Goal: Transaction & Acquisition: Purchase product/service

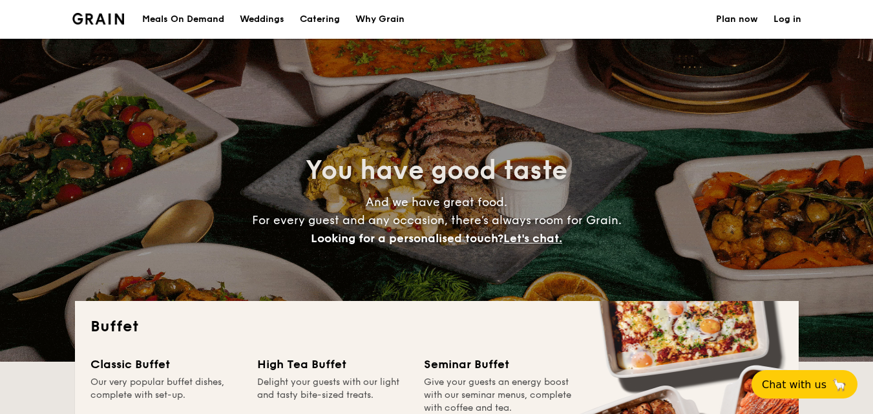
select select
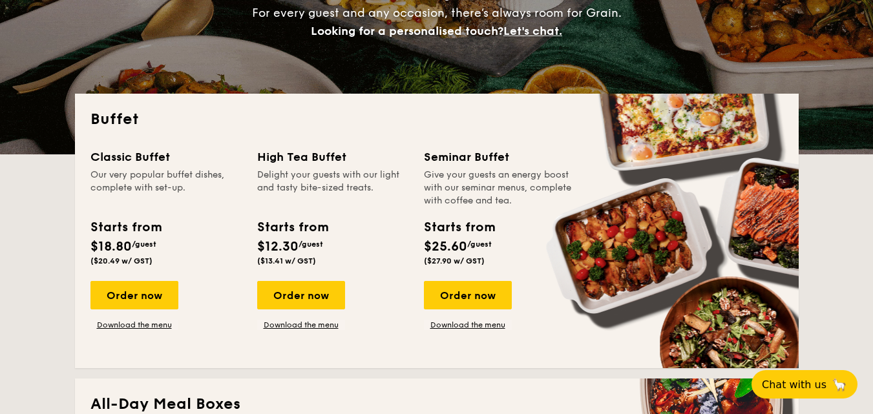
scroll to position [194, 0]
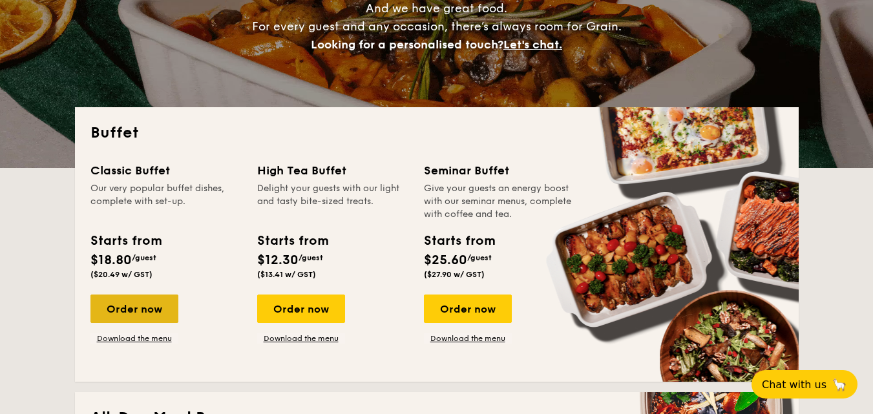
click at [149, 314] on div "Order now" at bounding box center [134, 309] width 88 height 28
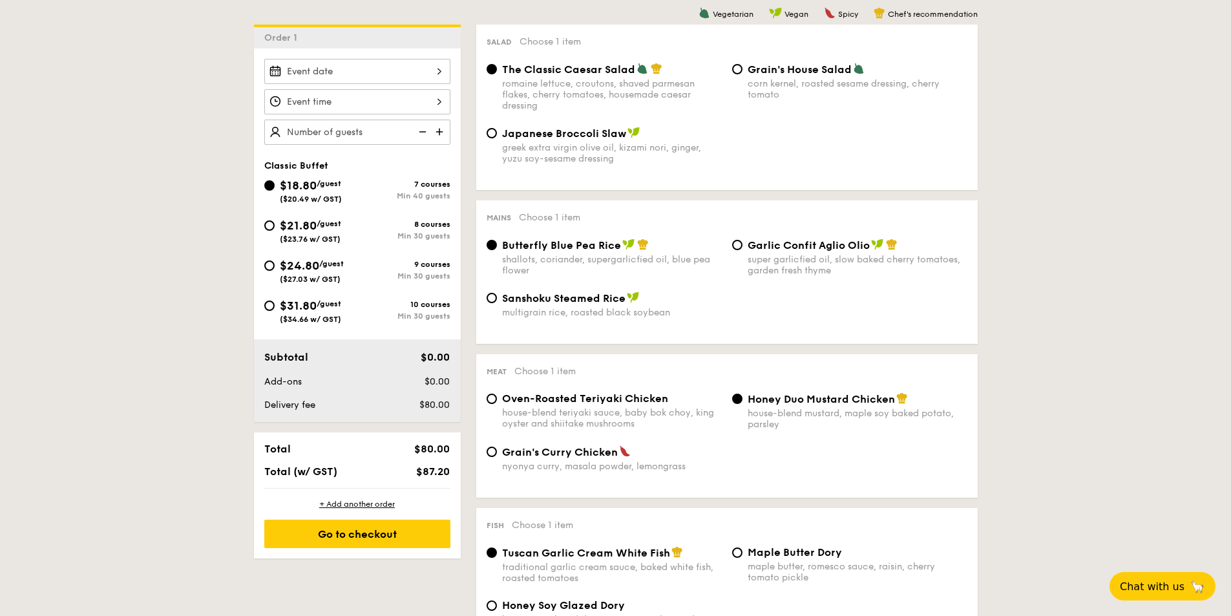
scroll to position [388, 0]
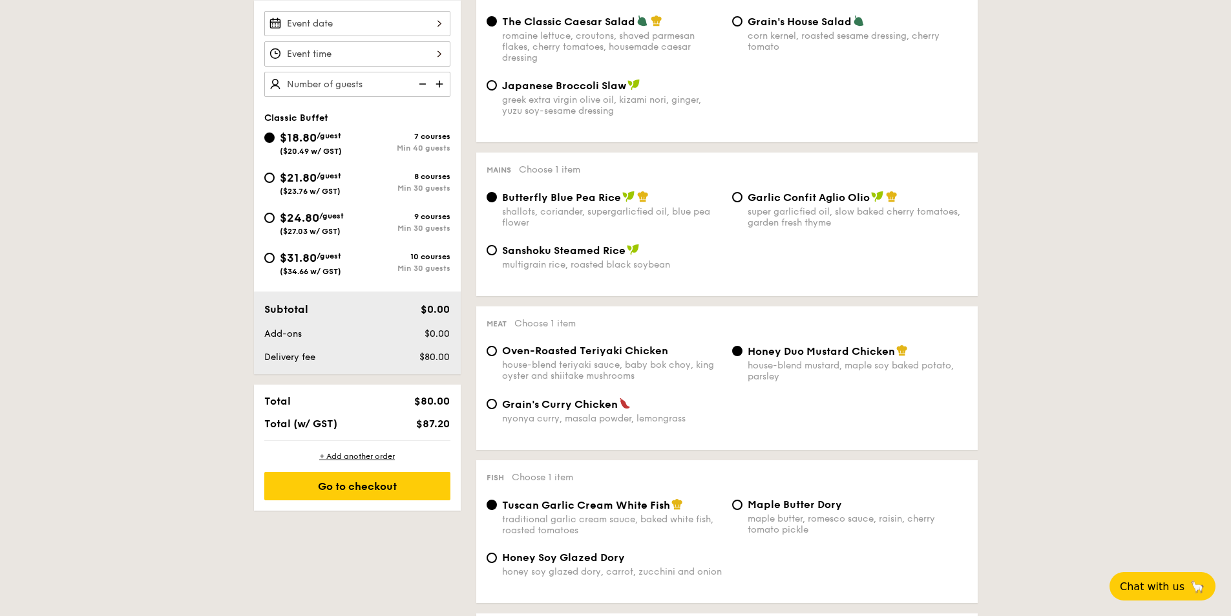
click at [498, 354] on div "Oven-Roasted Teriyaki Chicken house-blend teriyaki sauce, baby bok choy, king o…" at bounding box center [605, 363] width 246 height 37
click at [493, 350] on input "Oven-Roasted Teriyaki Chicken house-blend teriyaki sauce, baby bok choy, king o…" at bounding box center [492, 351] width 10 height 10
radio input "true"
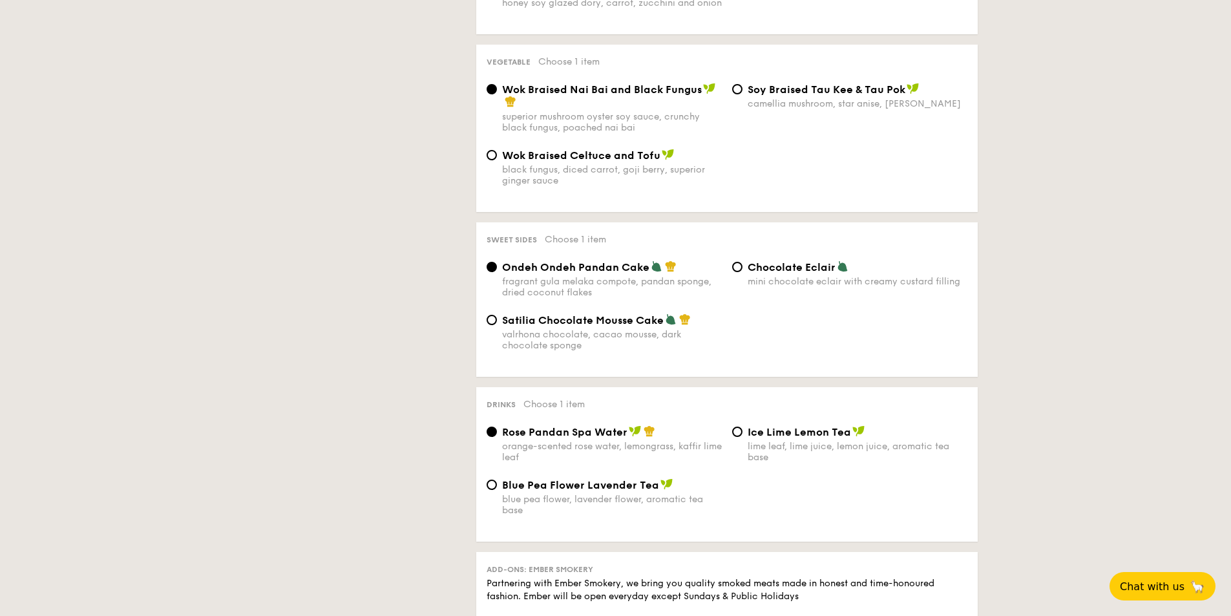
scroll to position [970, 0]
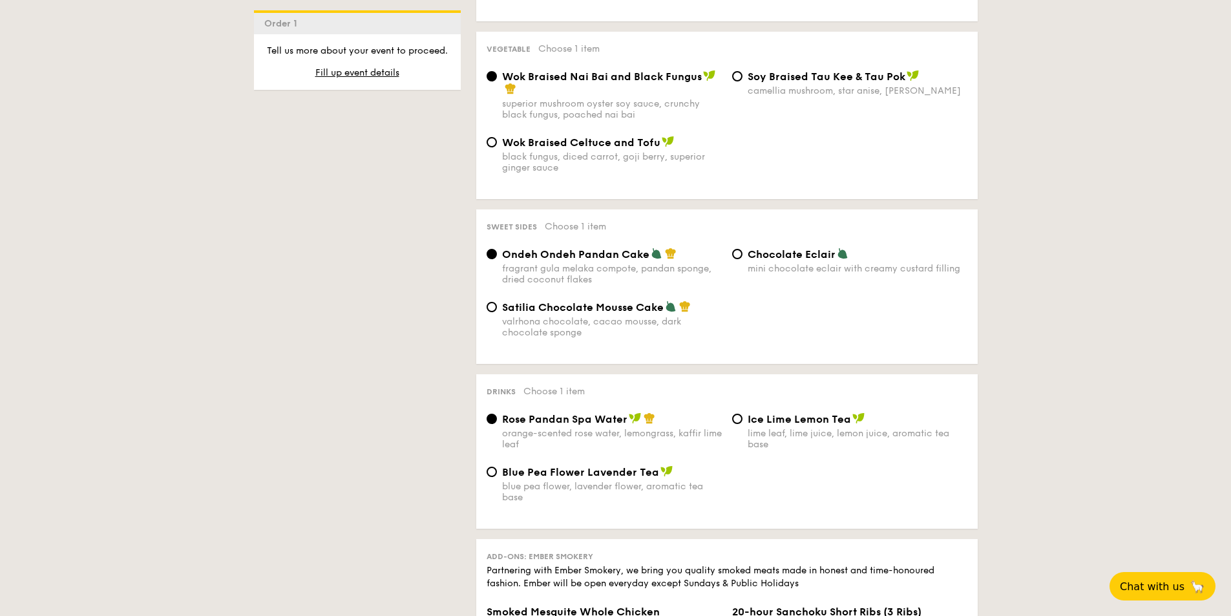
click at [873, 207] on div "1 - Select menu 2 - Select items 3 - Check out Order 1 Classic Buffet $18.80 /g…" at bounding box center [615, 118] width 1231 height 1613
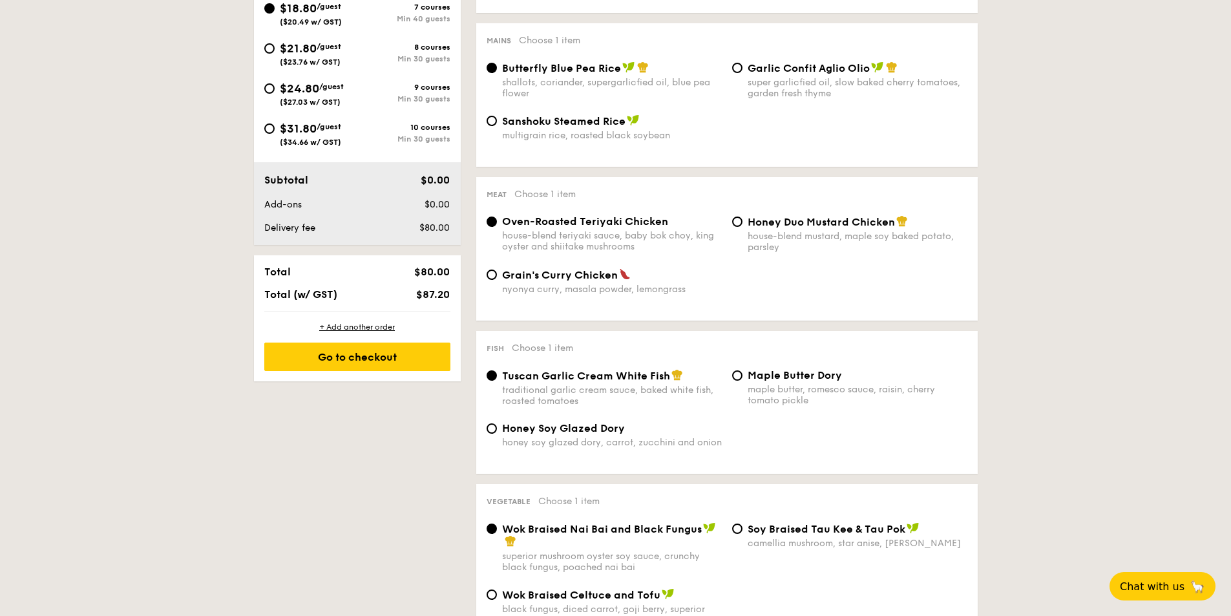
scroll to position [323, 0]
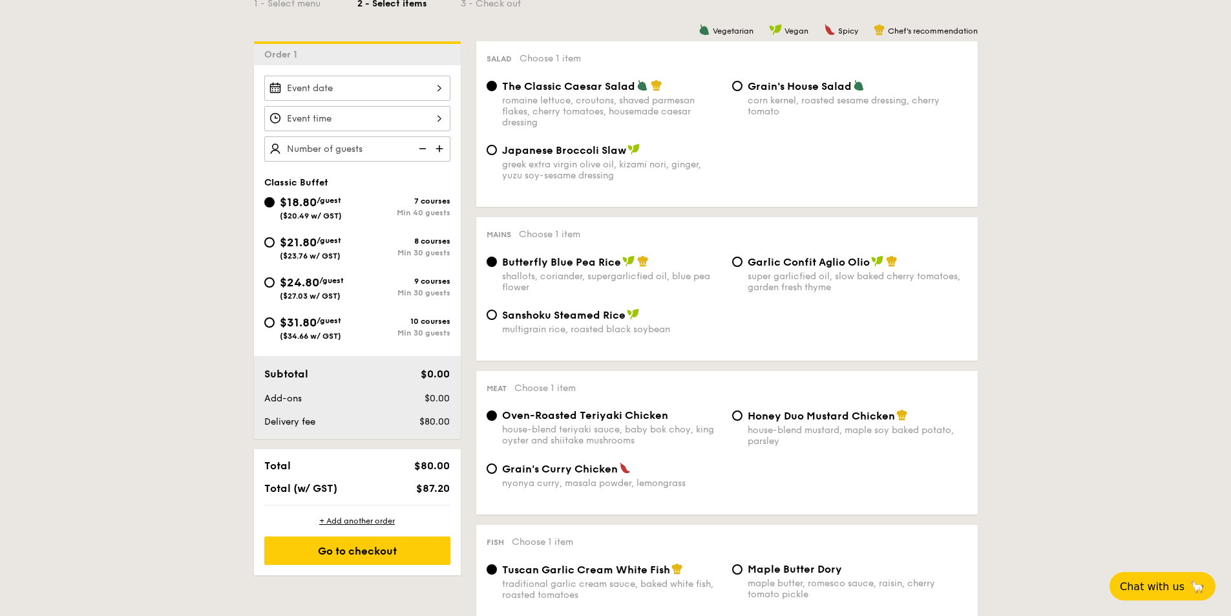
click at [281, 242] on span "$21.80" at bounding box center [298, 242] width 37 height 14
click at [275, 242] on input "$21.80 /guest ($23.76 w/ GST) 8 courses Min 30 guests" at bounding box center [269, 242] width 10 height 10
radio input "true"
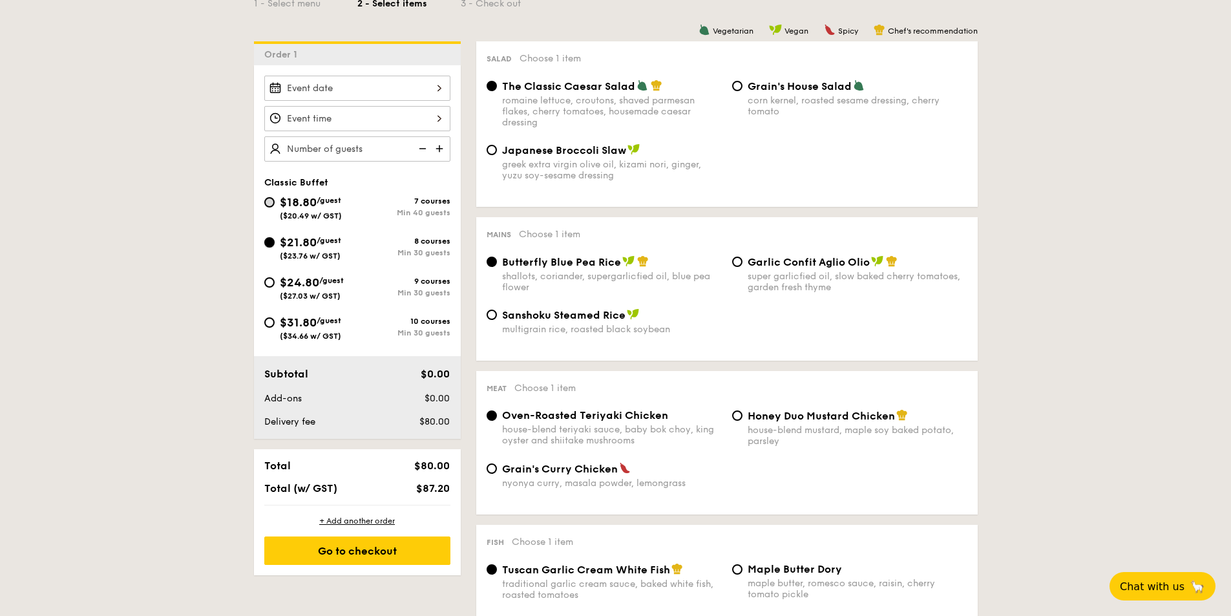
radio input "true"
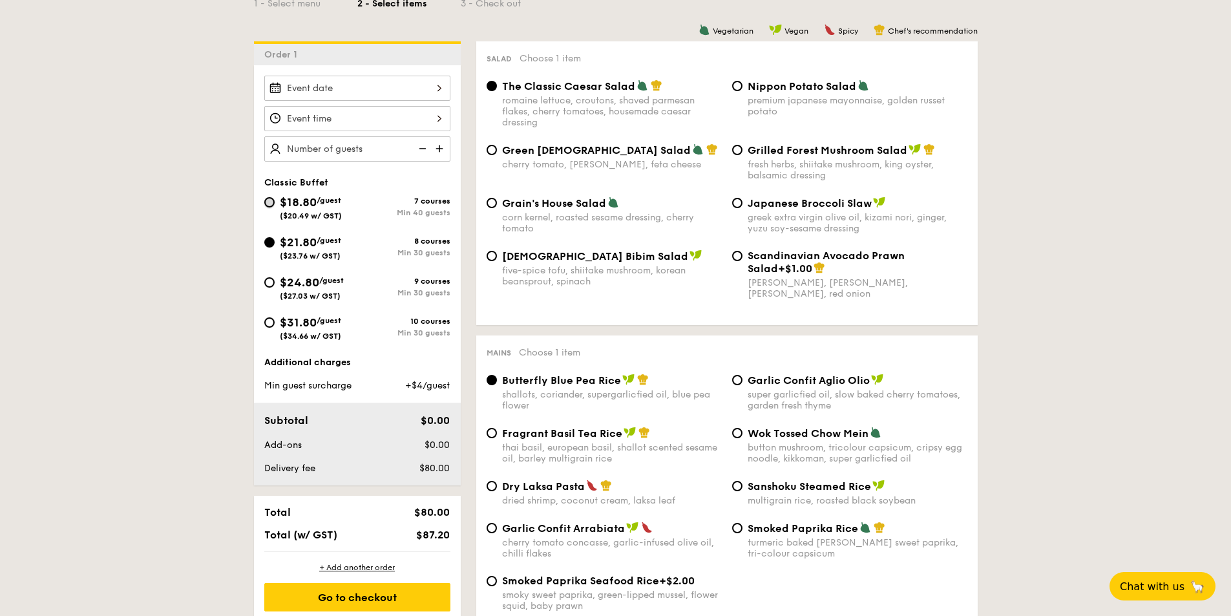
click at [270, 204] on input "$18.80 /guest ($20.49 w/ GST) 7 courses Min 40 guests" at bounding box center [269, 202] width 10 height 10
radio input "true"
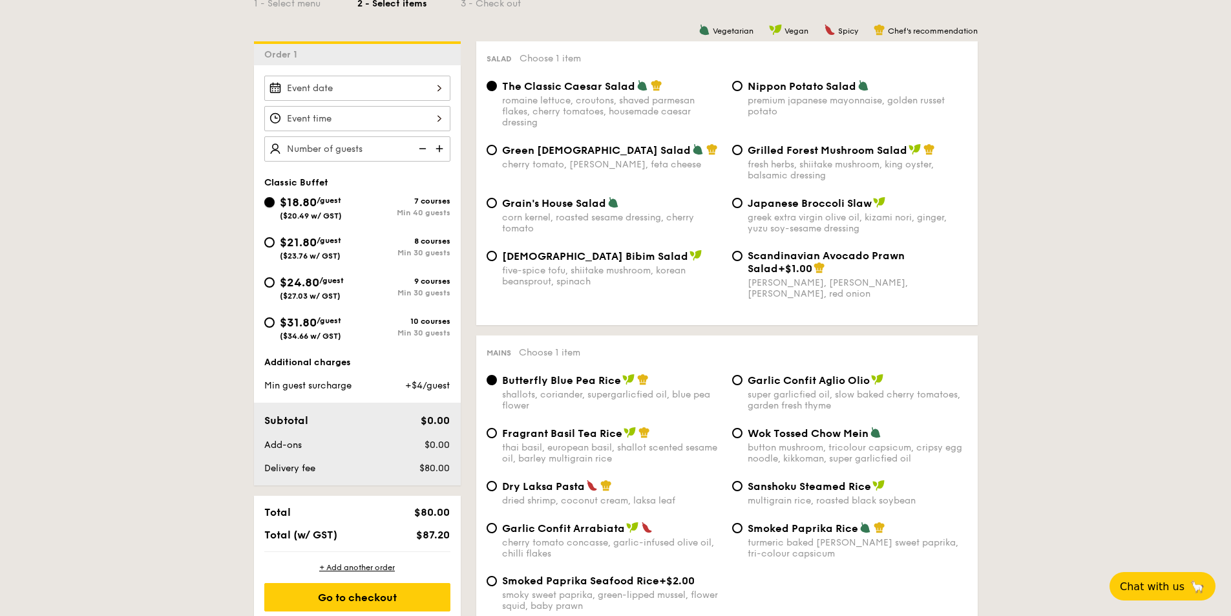
radio input "true"
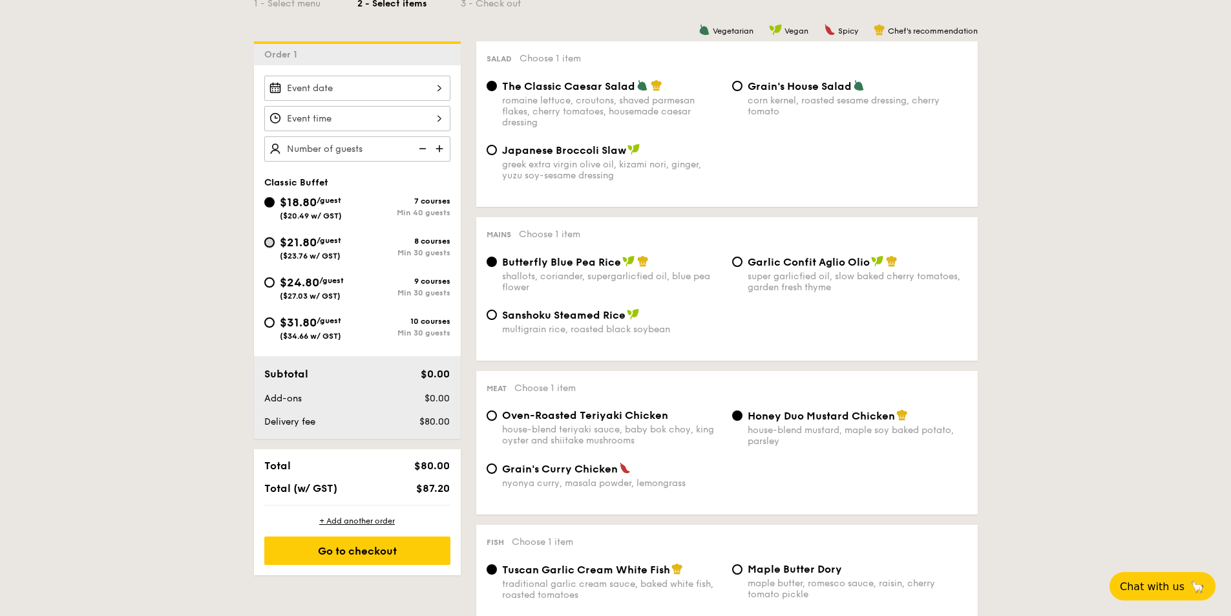
click at [273, 242] on input "$21.80 /guest ($23.76 w/ GST) 8 courses Min 30 guests" at bounding box center [269, 242] width 10 height 10
radio input "true"
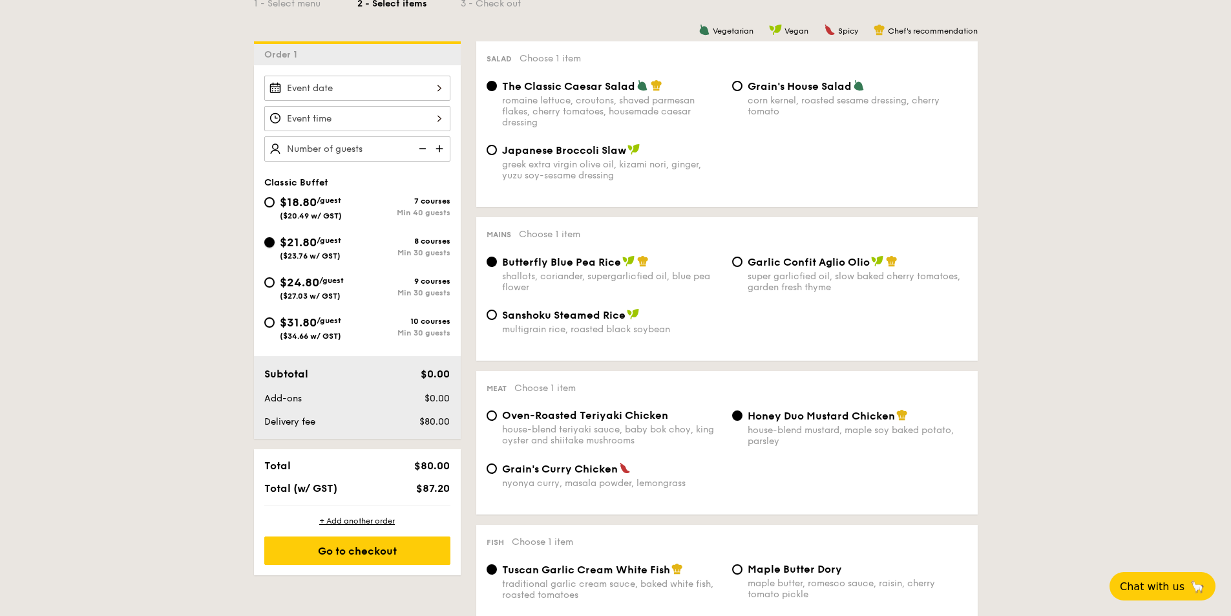
radio input "true"
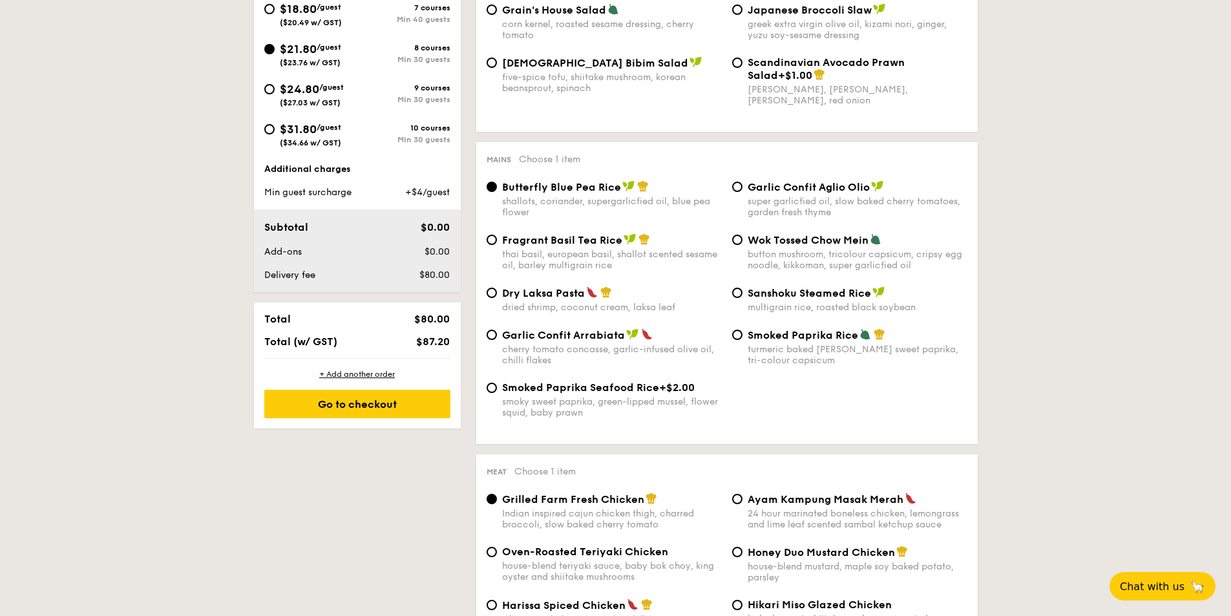
scroll to position [517, 0]
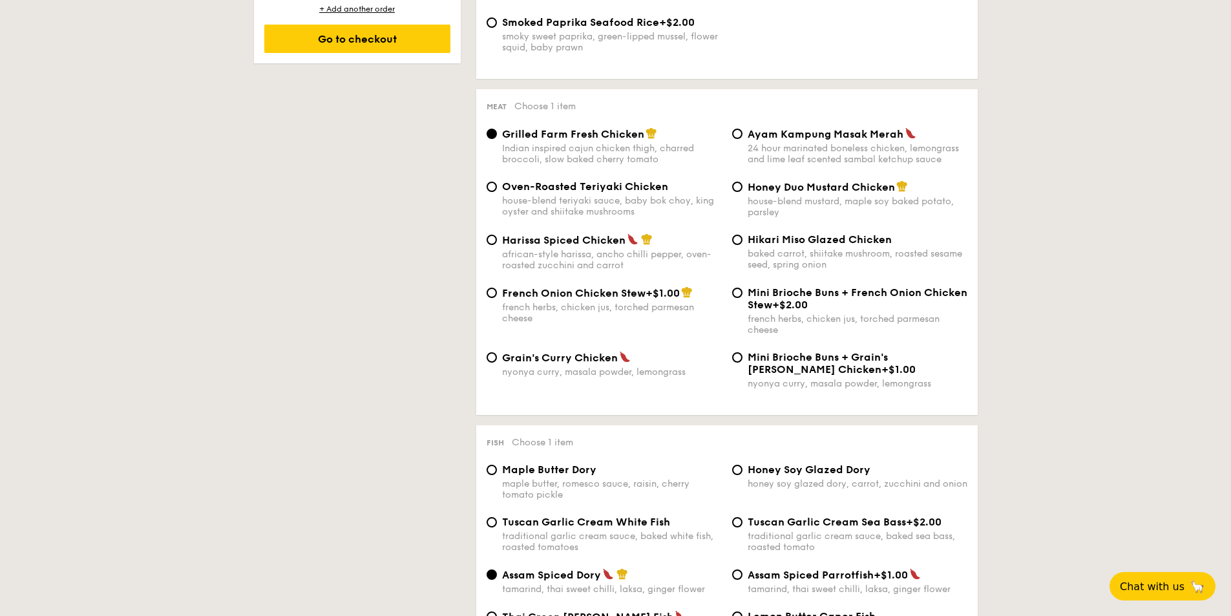
scroll to position [905, 0]
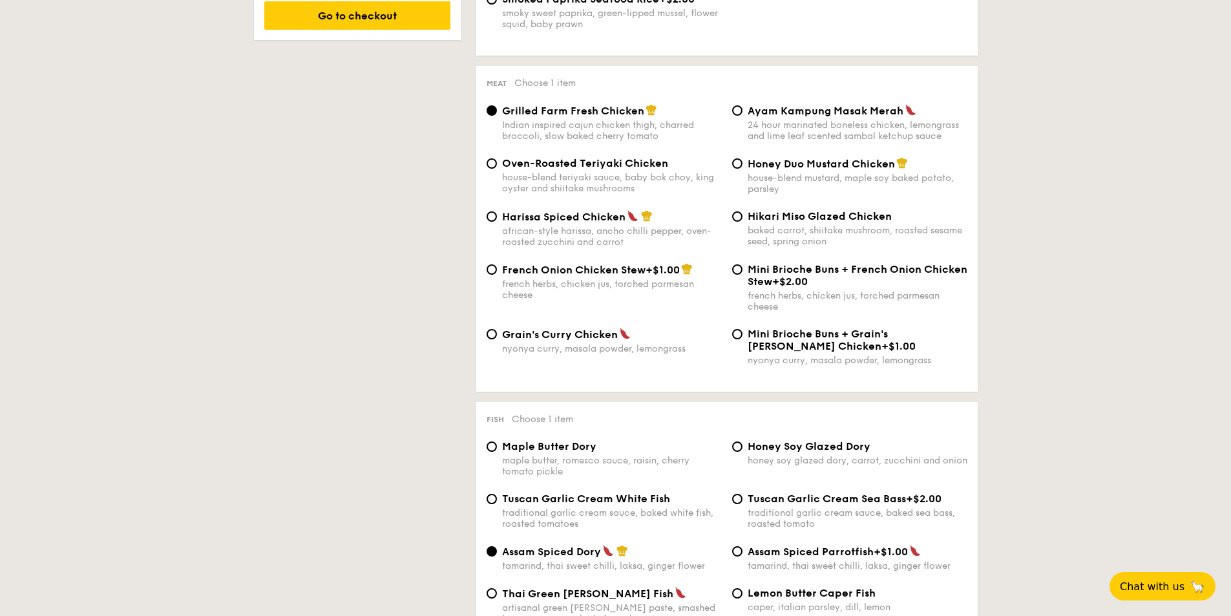
drag, startPoint x: 1126, startPoint y: 314, endPoint x: 1089, endPoint y: 315, distance: 36.9
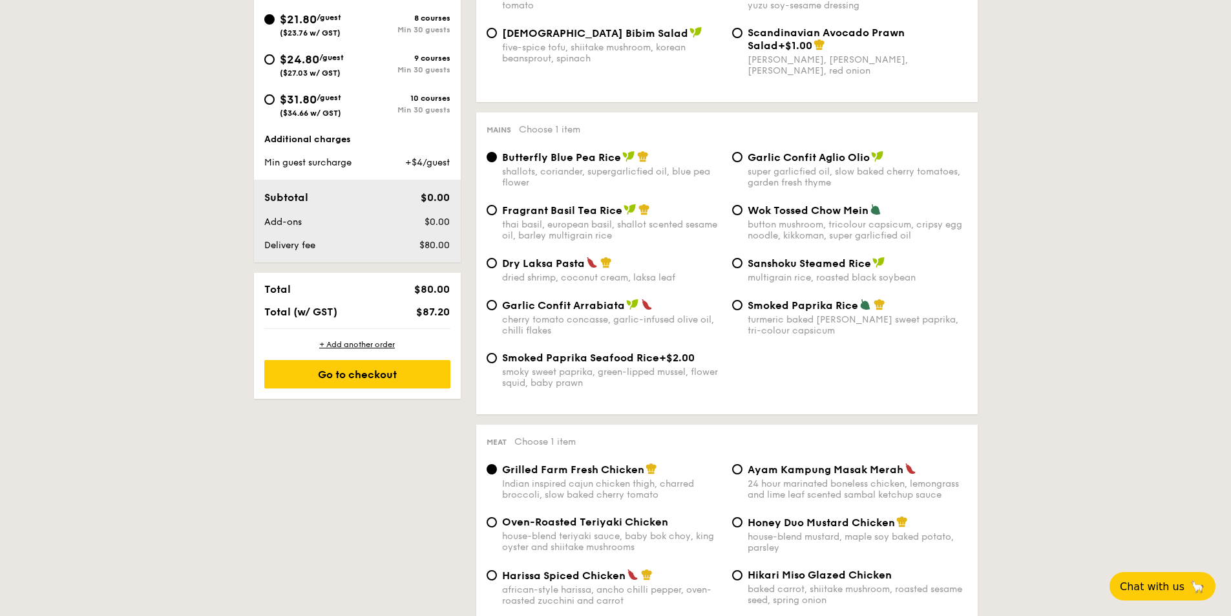
scroll to position [388, 0]
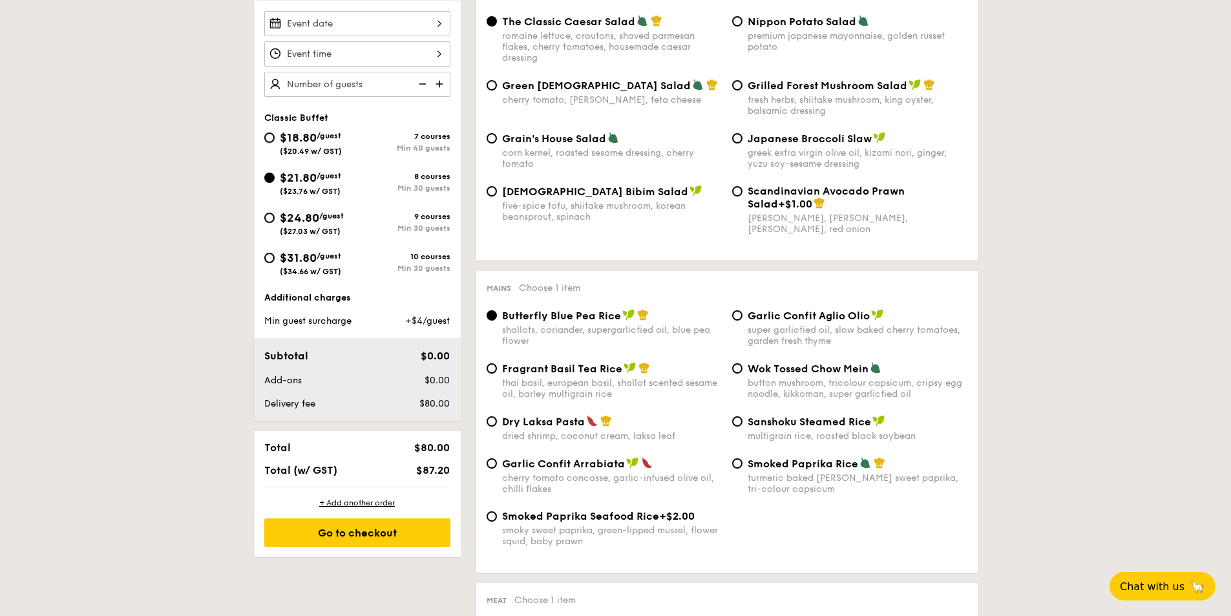
drag, startPoint x: 270, startPoint y: 140, endPoint x: 437, endPoint y: 262, distance: 206.7
click at [270, 140] on input "$18.80 /guest ($20.49 w/ GST) 7 courses Min 40 guests" at bounding box center [269, 138] width 10 height 10
radio input "true"
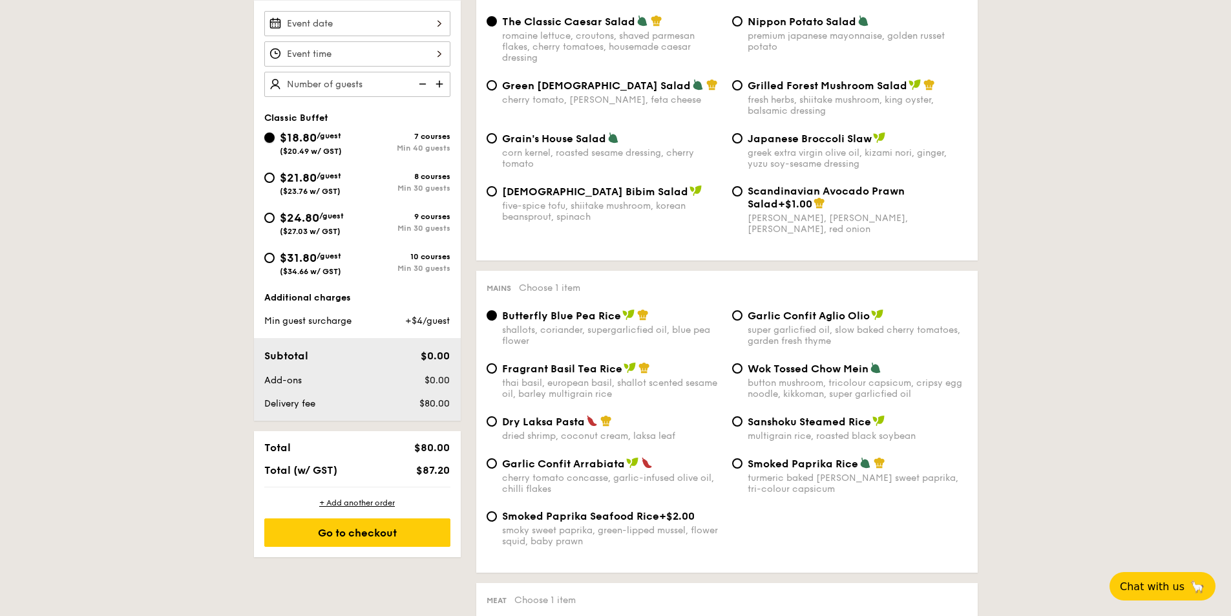
radio input "true"
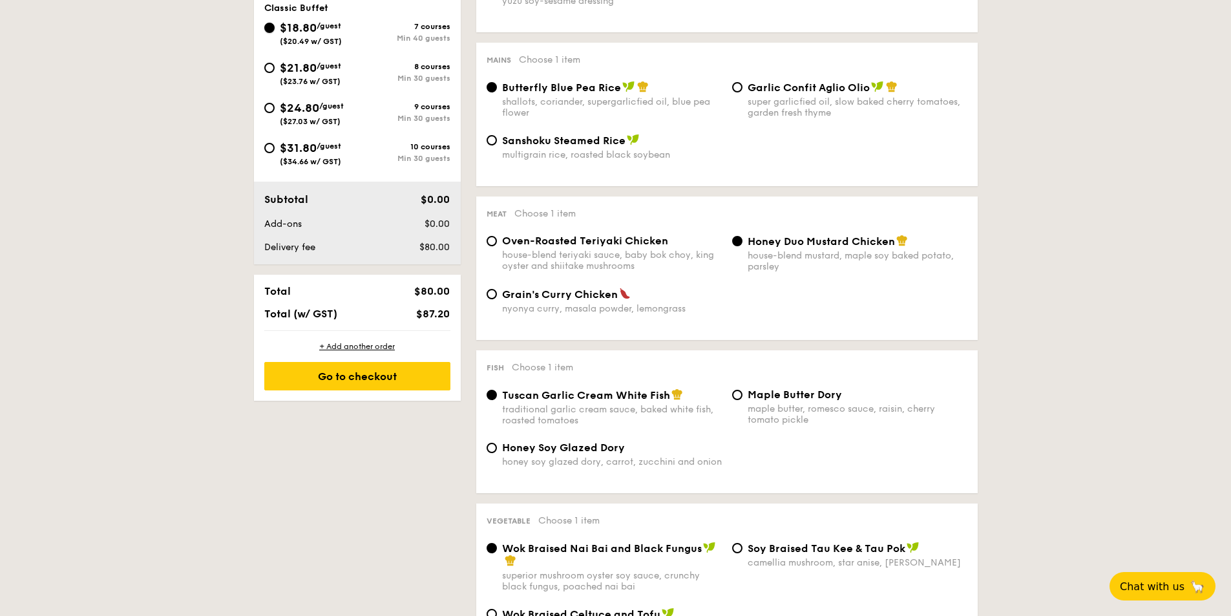
scroll to position [711, 0]
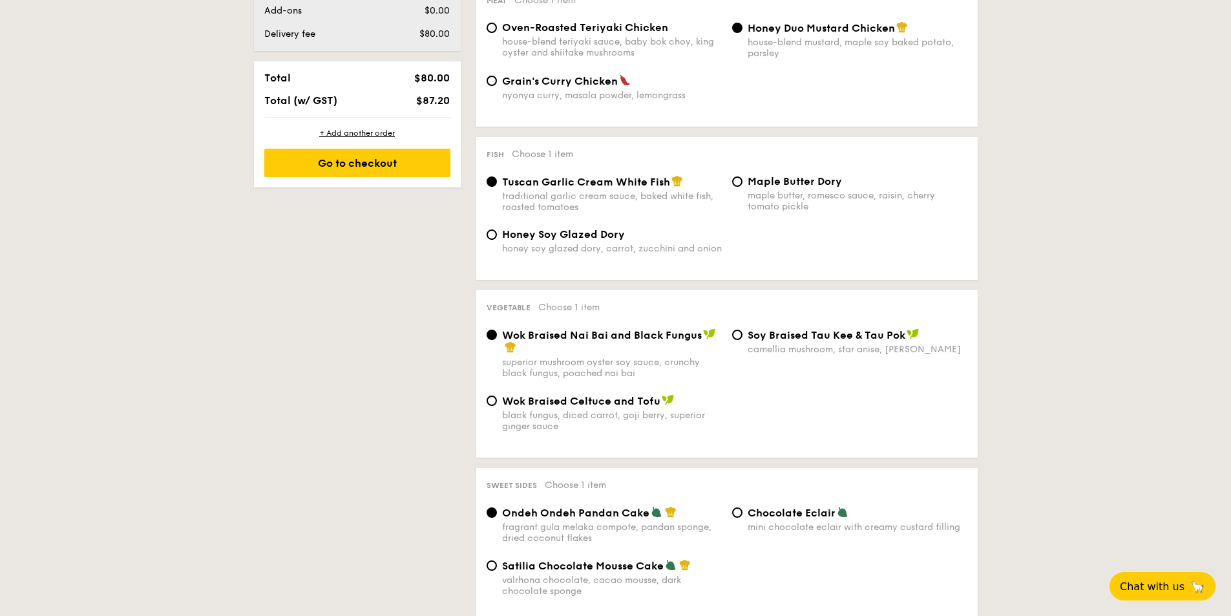
click at [290, 414] on div "1 - Select menu 2 - Select items 3 - Check out Order 1 Classic Buffet $18.80 /g…" at bounding box center [616, 377] width 745 height 1613
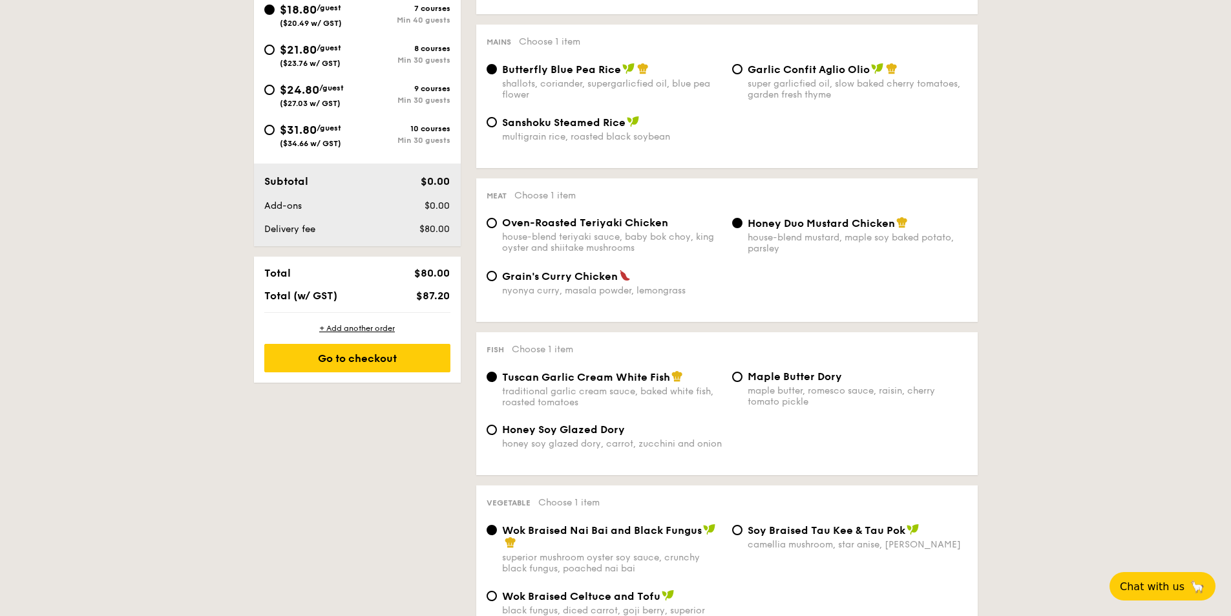
scroll to position [323, 0]
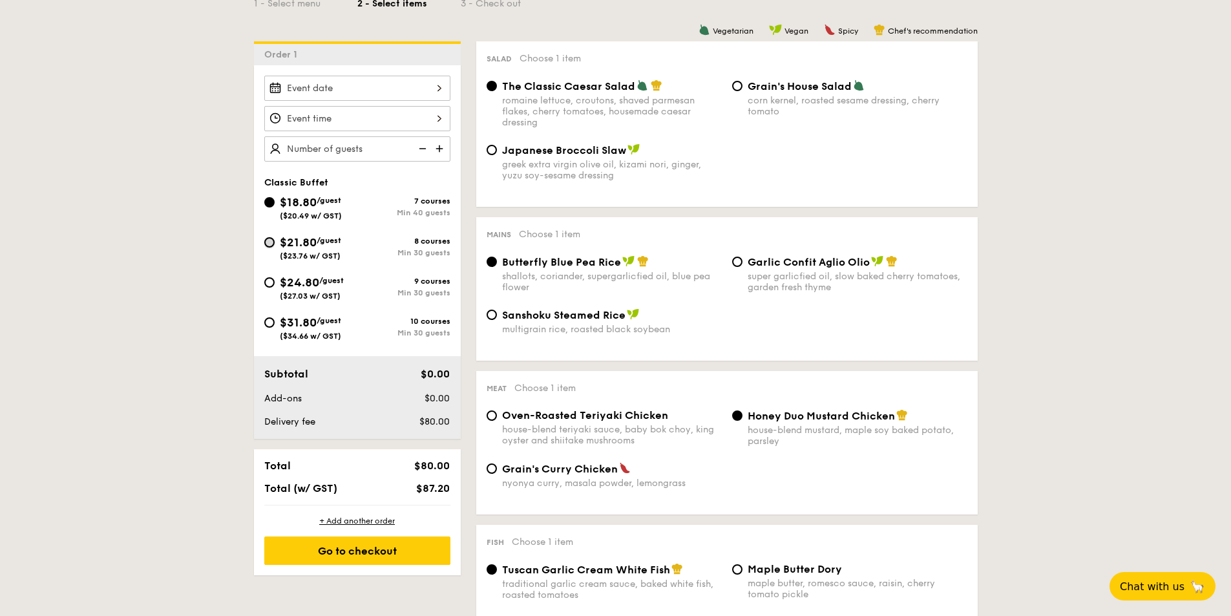
click at [270, 238] on input "$21.80 /guest ($23.76 w/ GST) 8 courses Min 30 guests" at bounding box center [269, 242] width 10 height 10
radio input "true"
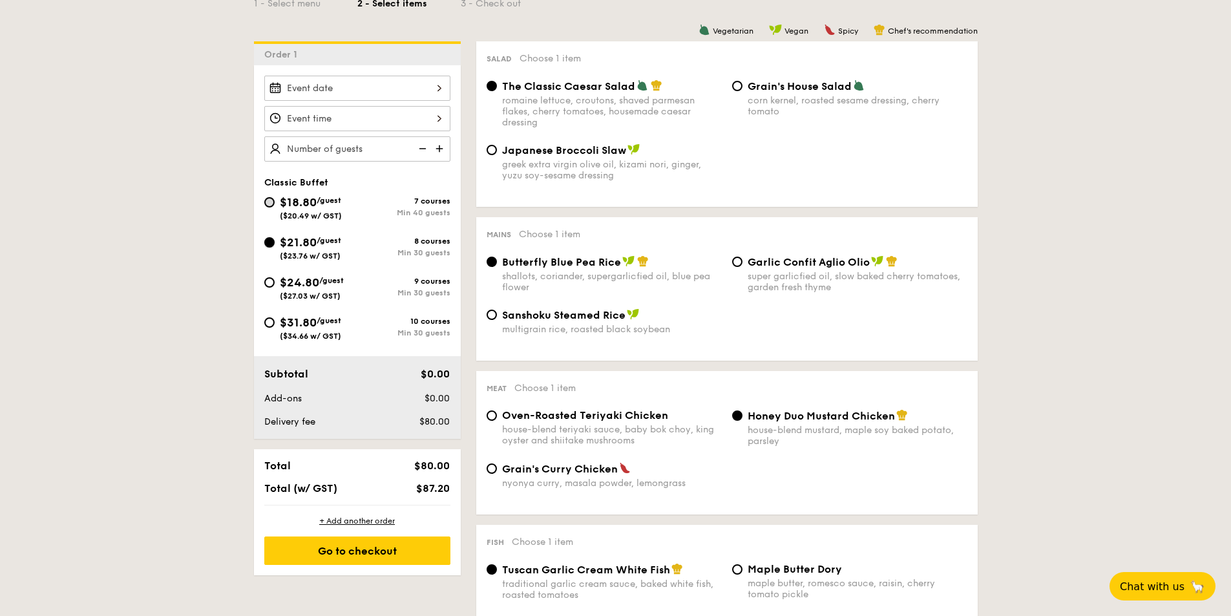
radio input "true"
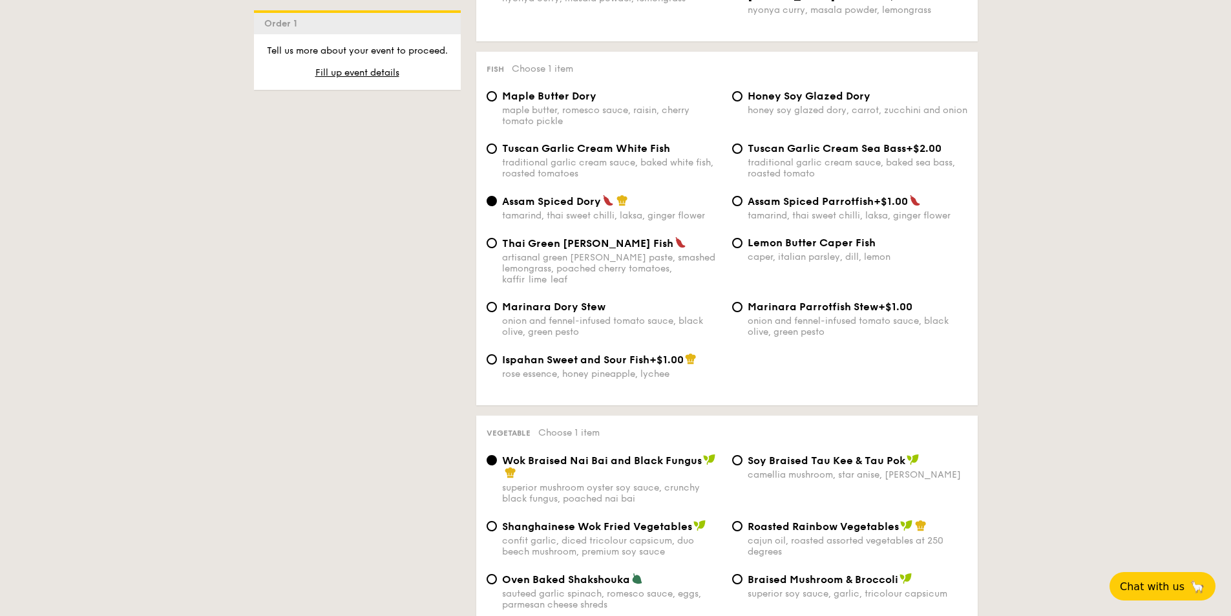
scroll to position [1293, 0]
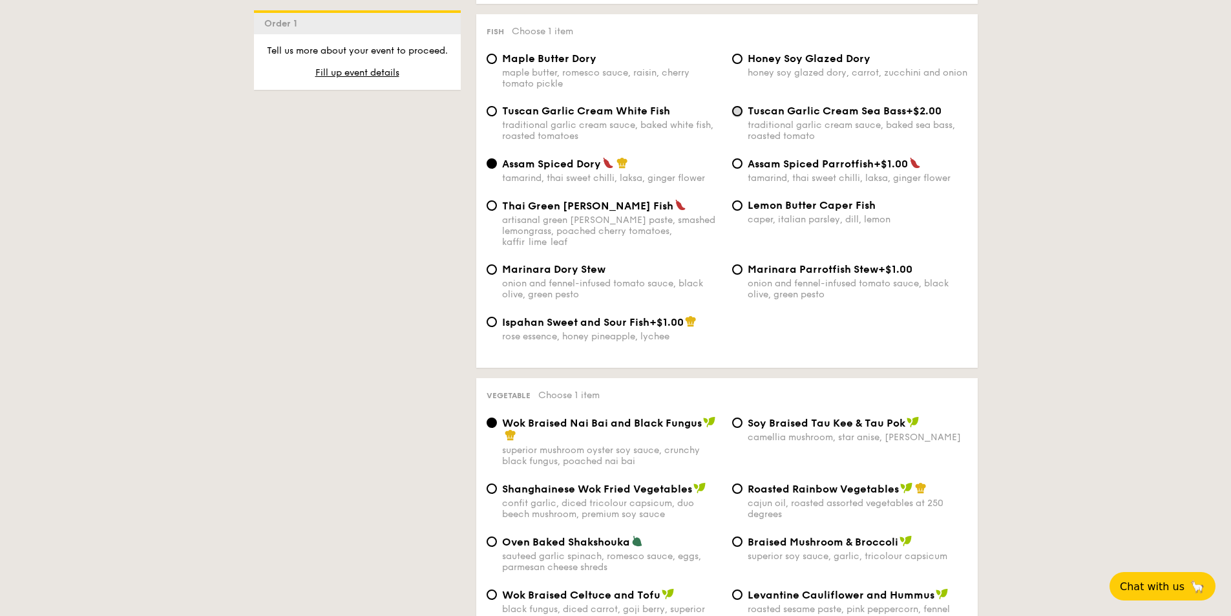
click at [736, 110] on input "Tuscan Garlic Cream Sea Bass +$2.00 traditional garlic cream sauce, baked sea b…" at bounding box center [737, 111] width 10 height 10
radio input "true"
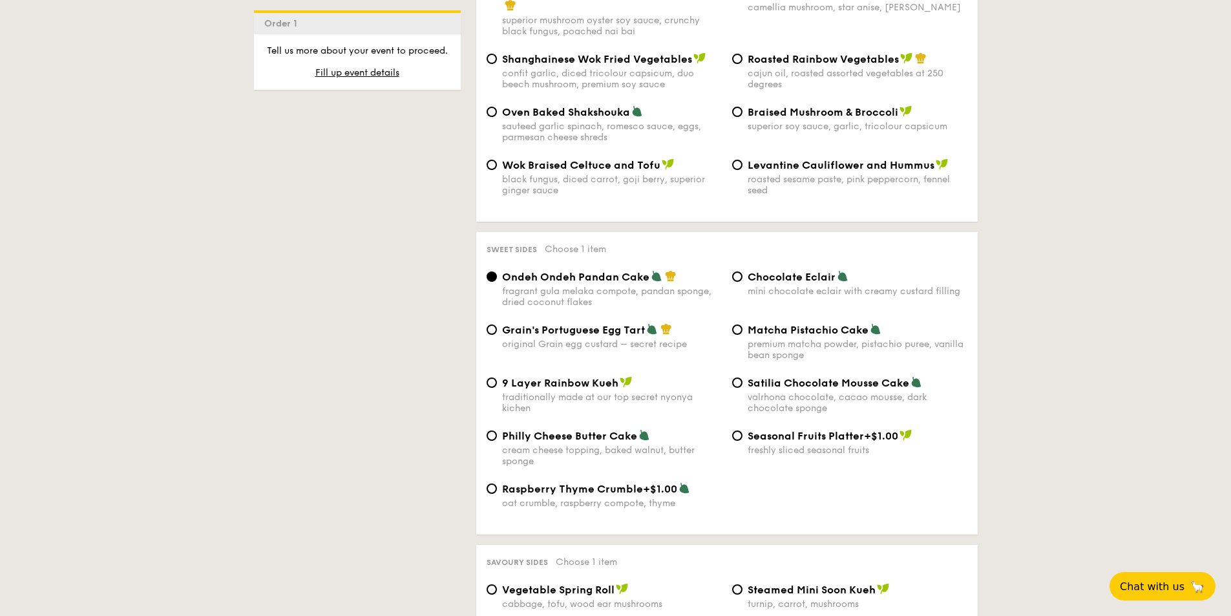
scroll to position [1745, 0]
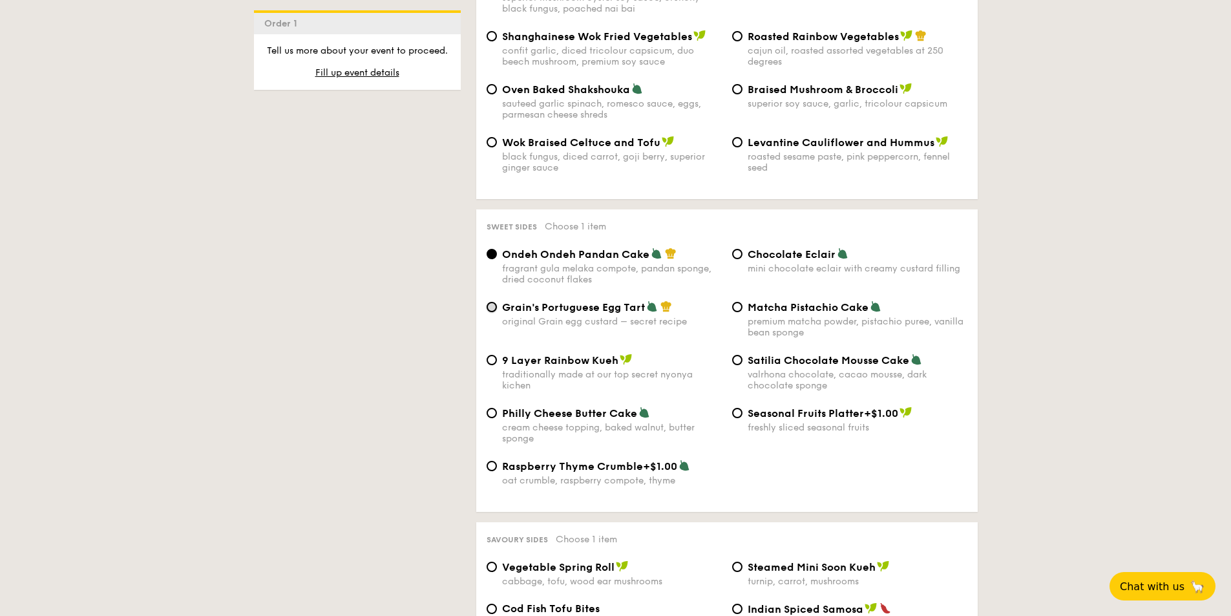
click at [487, 302] on input "Grain's Portuguese Egg Tart original Grain egg custard – secret recipe" at bounding box center [492, 307] width 10 height 10
radio input "true"
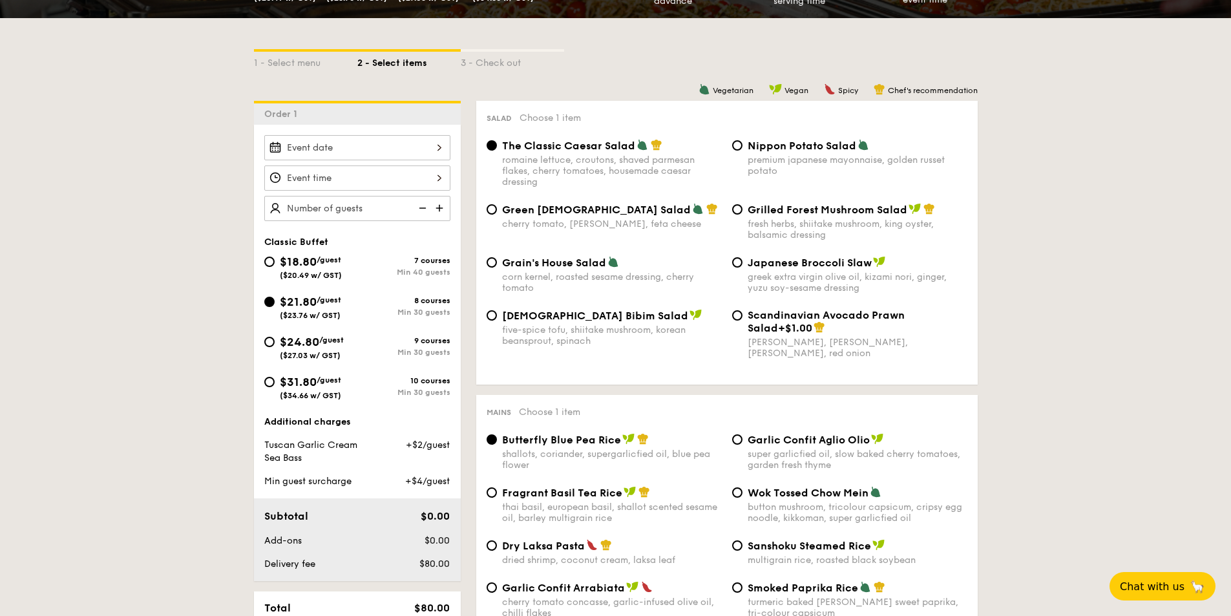
scroll to position [259, 0]
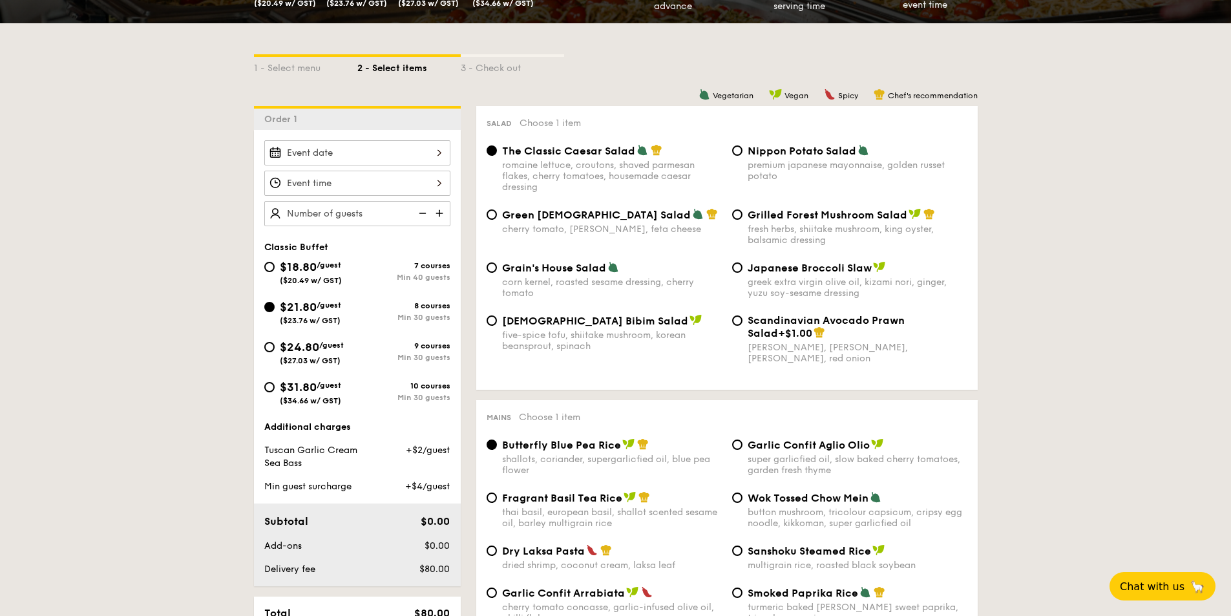
click at [286, 267] on span "$18.80" at bounding box center [298, 267] width 37 height 14
click at [275, 267] on input "$18.80 /guest ($20.49 w/ GST) 7 courses Min 40 guests" at bounding box center [269, 267] width 10 height 10
radio input "true"
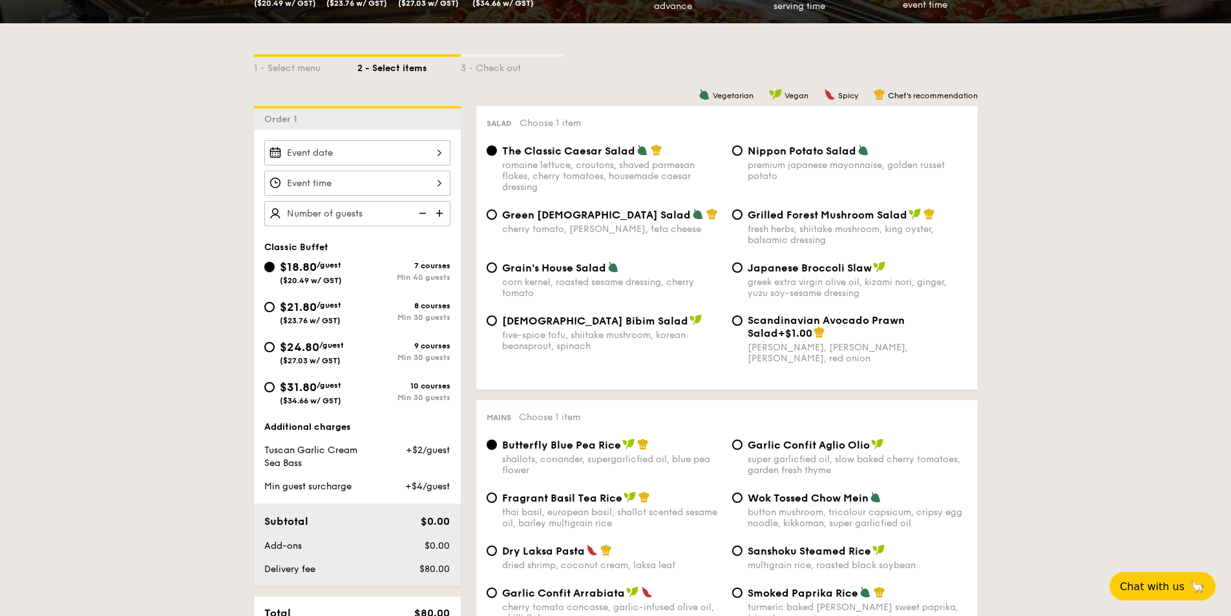
radio input "true"
